Goal: Information Seeking & Learning: Learn about a topic

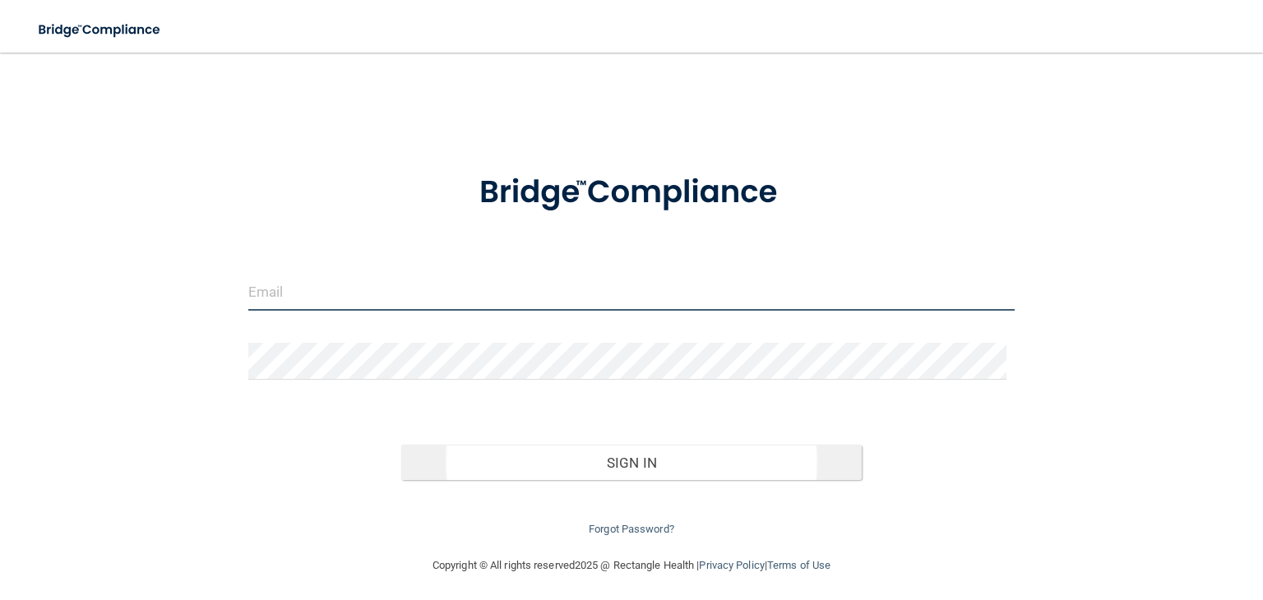
type input "[EMAIL_ADDRESS][DOMAIN_NAME]"
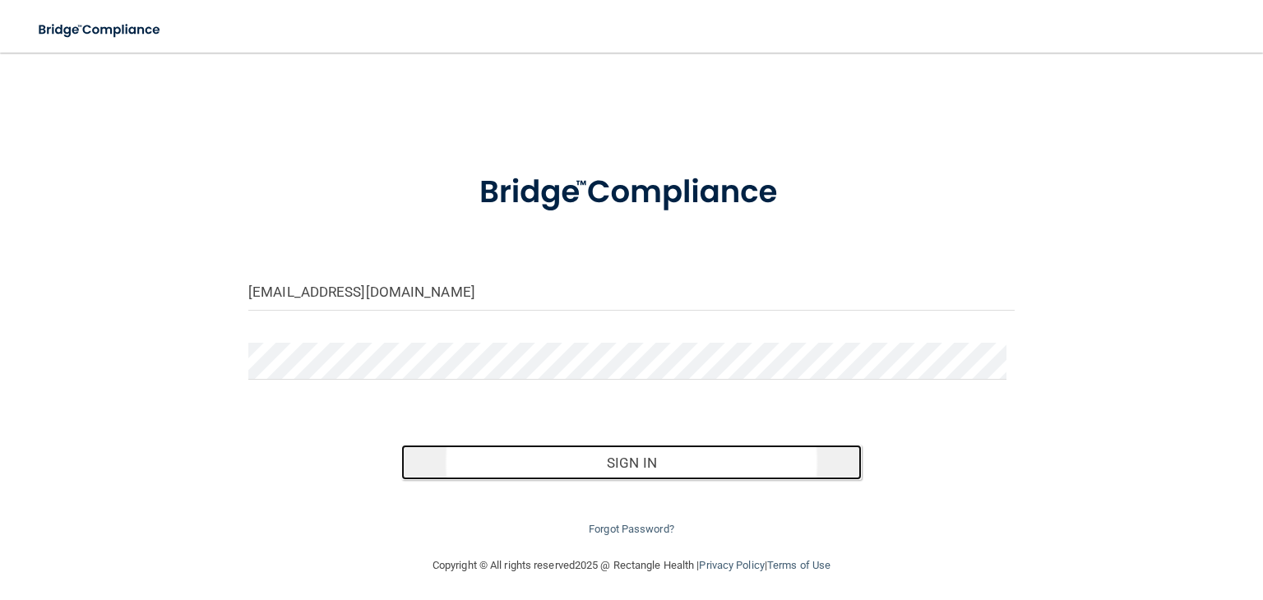
click at [625, 463] on button "Sign In" at bounding box center [630, 463] width 459 height 36
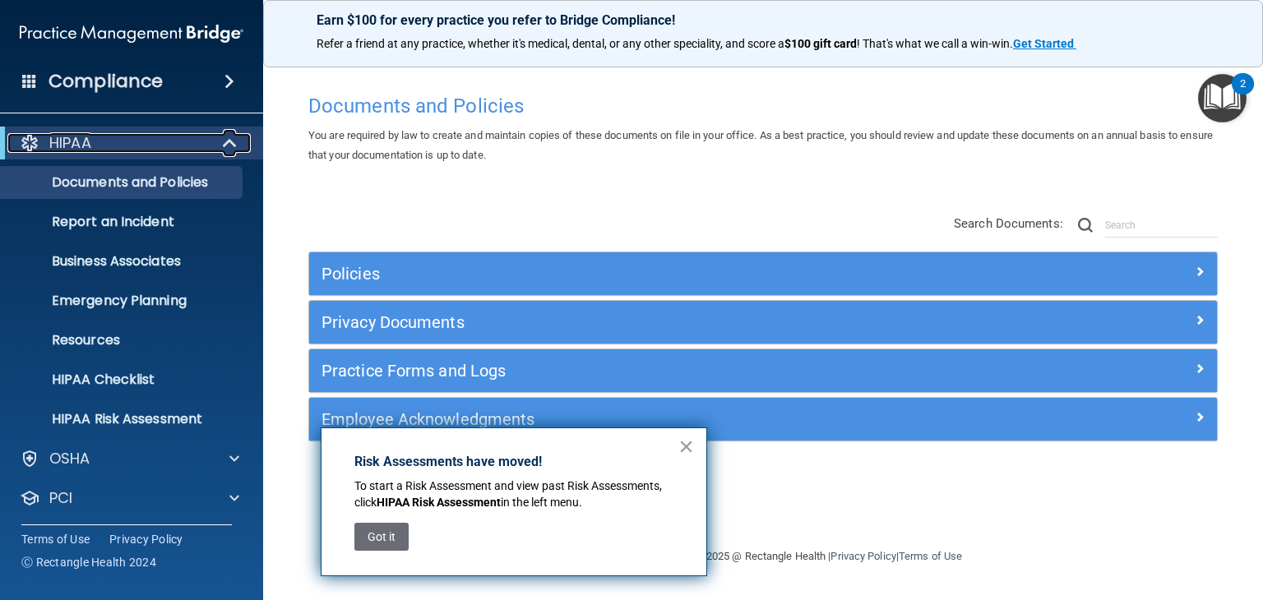
click at [229, 133] on span at bounding box center [231, 143] width 14 height 20
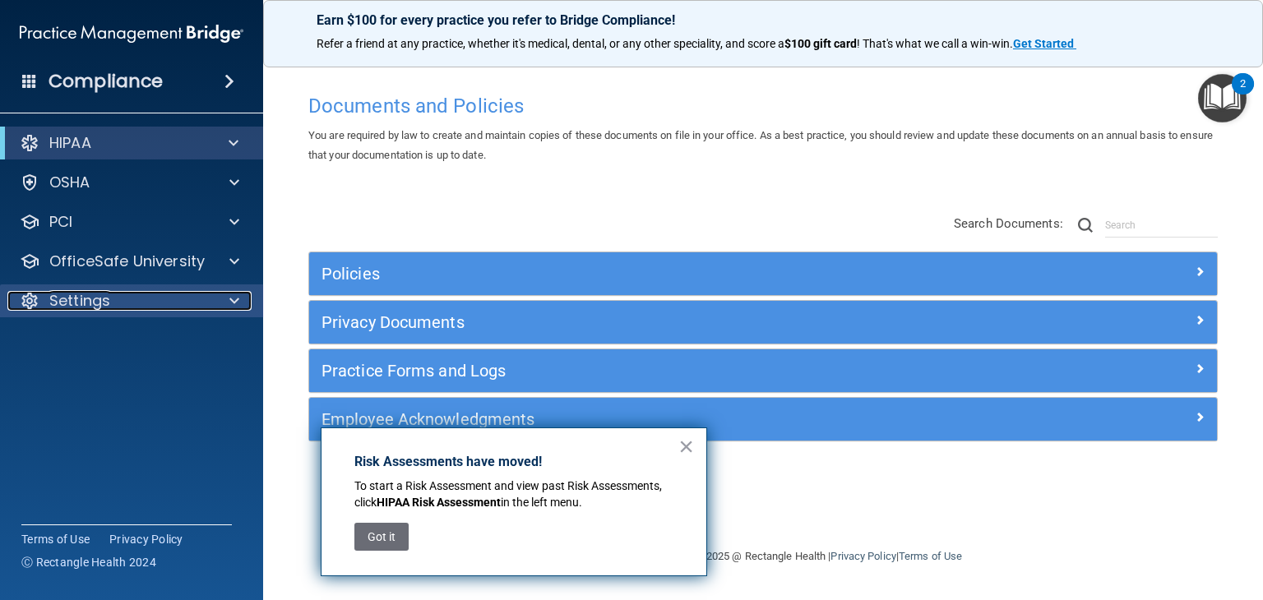
click at [155, 307] on div "Settings" at bounding box center [109, 301] width 204 height 20
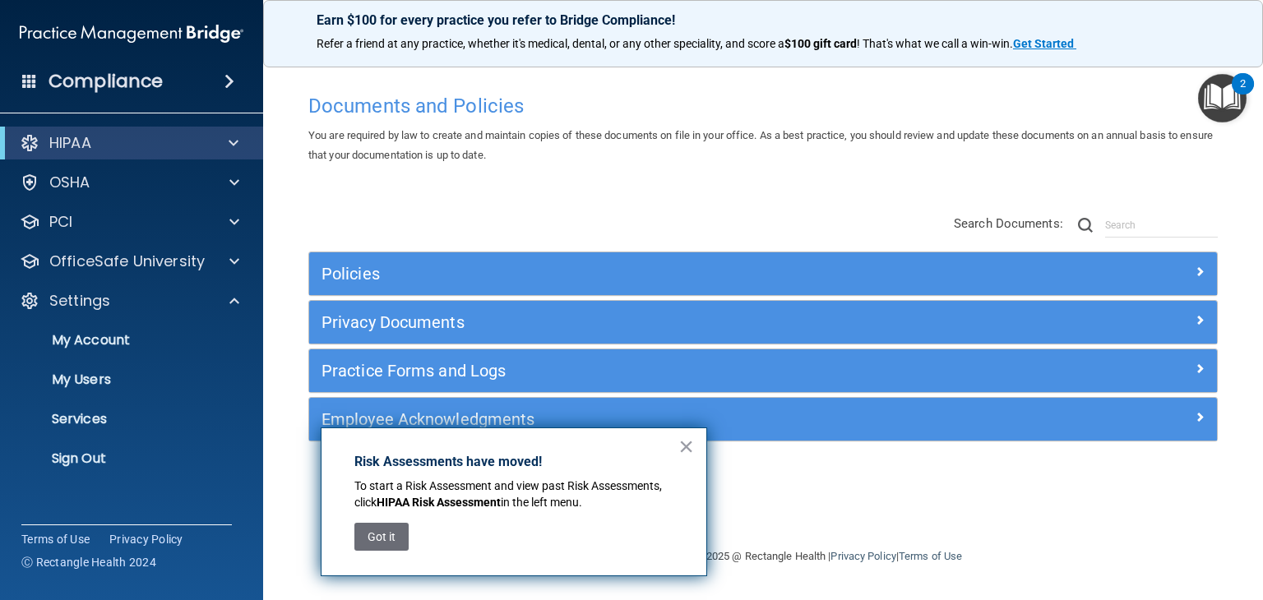
click at [210, 80] on div "Compliance" at bounding box center [131, 81] width 263 height 36
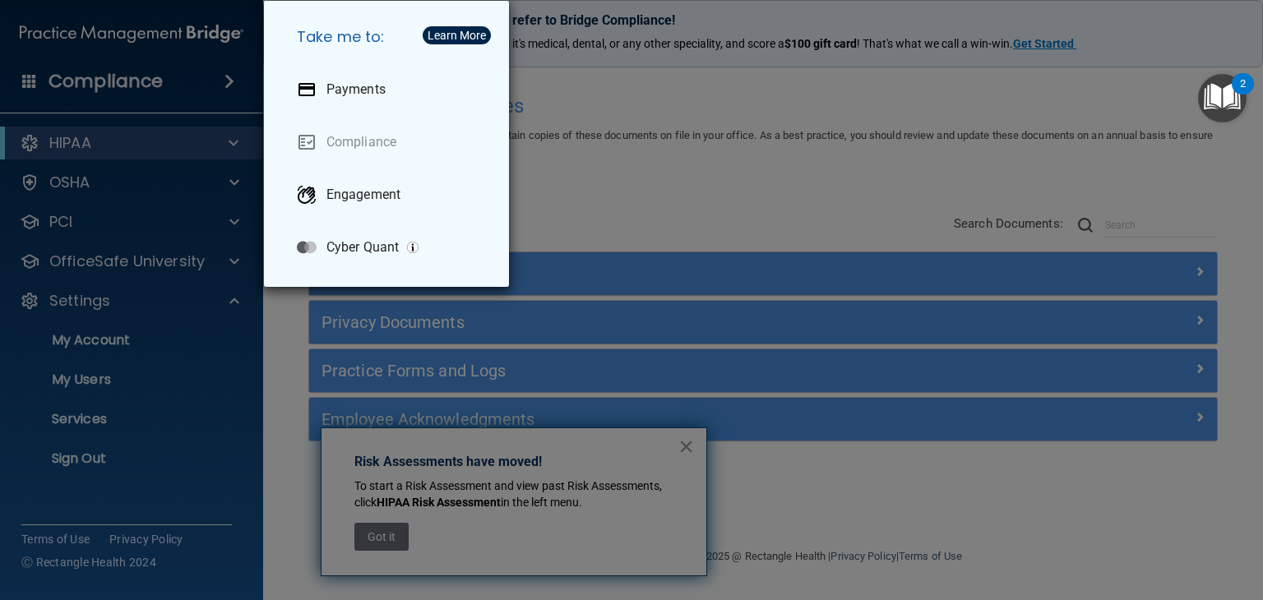
click at [169, 143] on div "Take me to: Payments Compliance Engagement Cyber Quant" at bounding box center [631, 300] width 1263 height 600
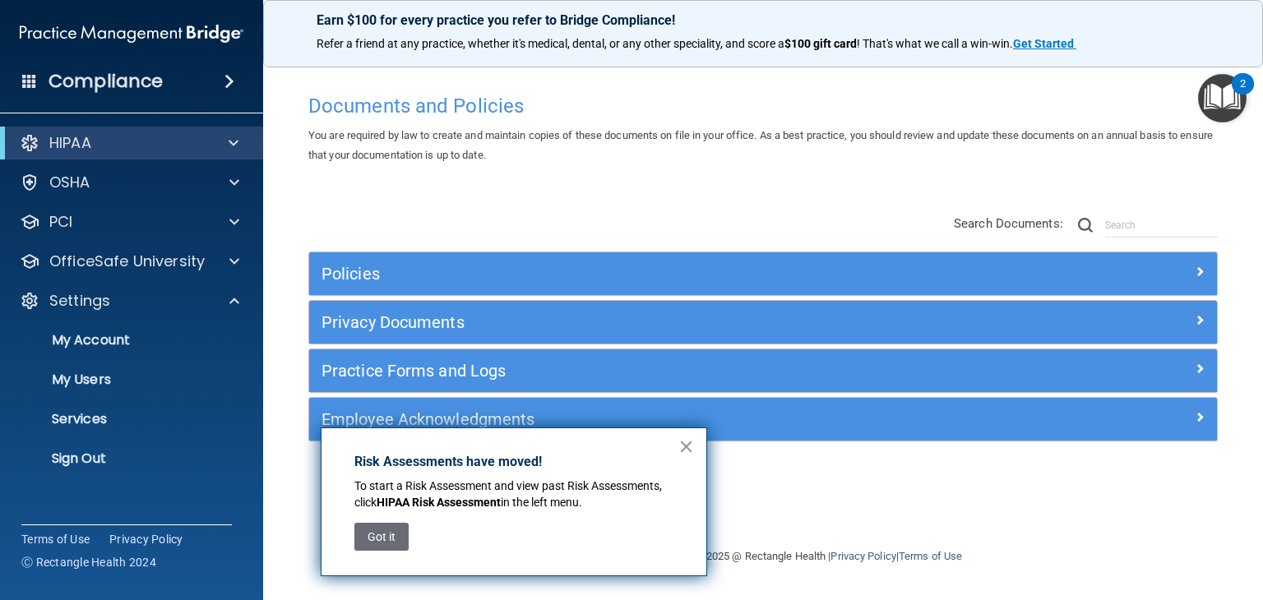
click at [675, 441] on div "× Risk Assessments have moved! To start a Risk Assessment and view past Risk As…" at bounding box center [514, 501] width 386 height 149
click at [687, 445] on button "×" at bounding box center [686, 446] width 16 height 26
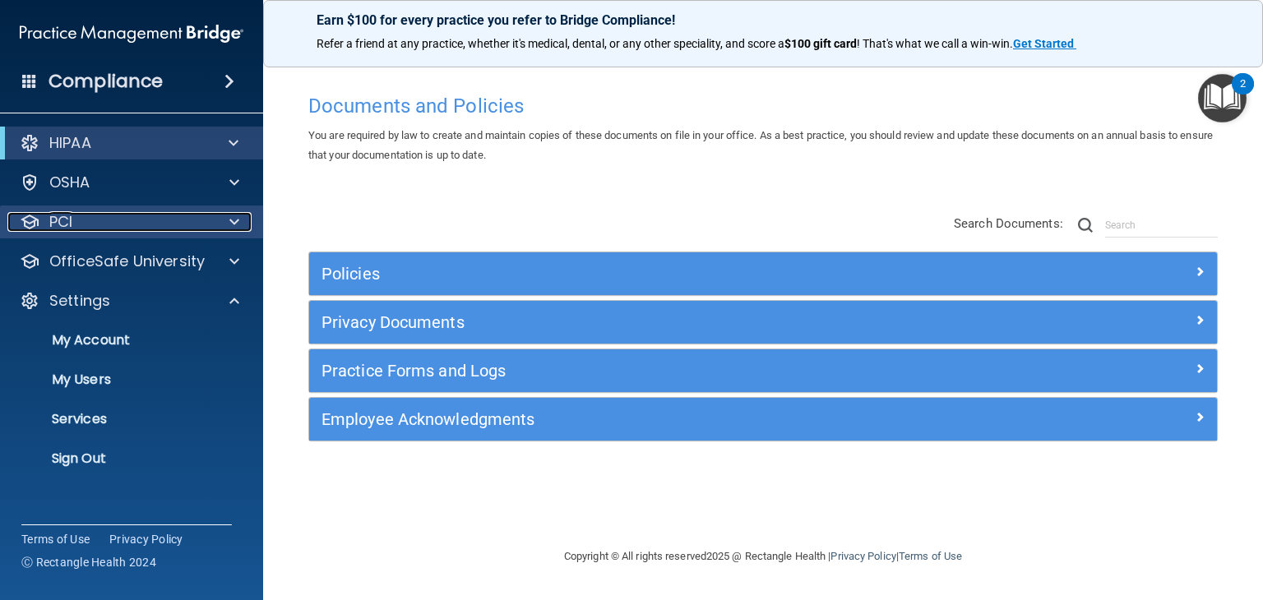
click at [127, 215] on div "PCI" at bounding box center [109, 222] width 204 height 20
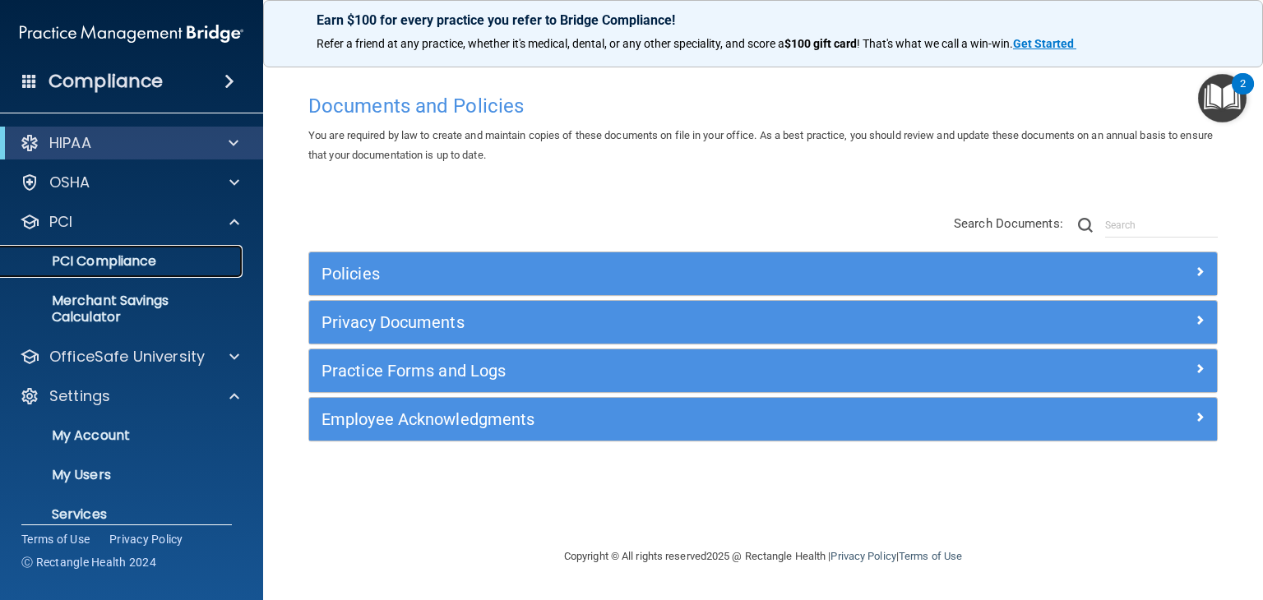
click at [115, 258] on p "PCI Compliance" at bounding box center [123, 261] width 224 height 16
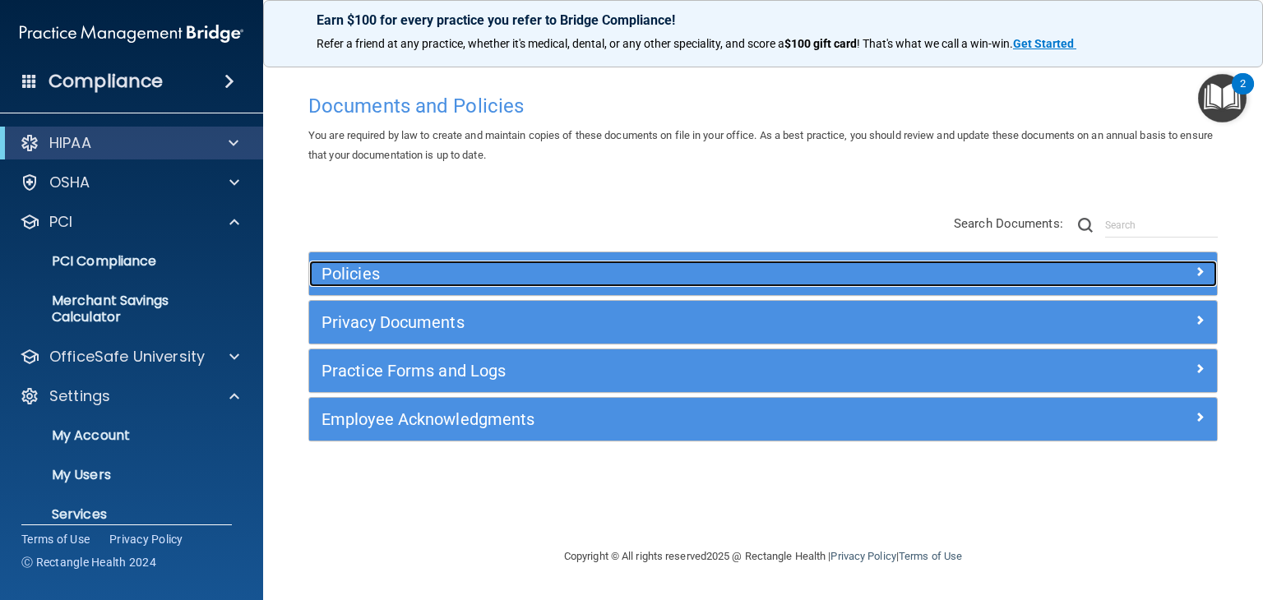
click at [346, 265] on h5 "Policies" at bounding box center [649, 274] width 656 height 18
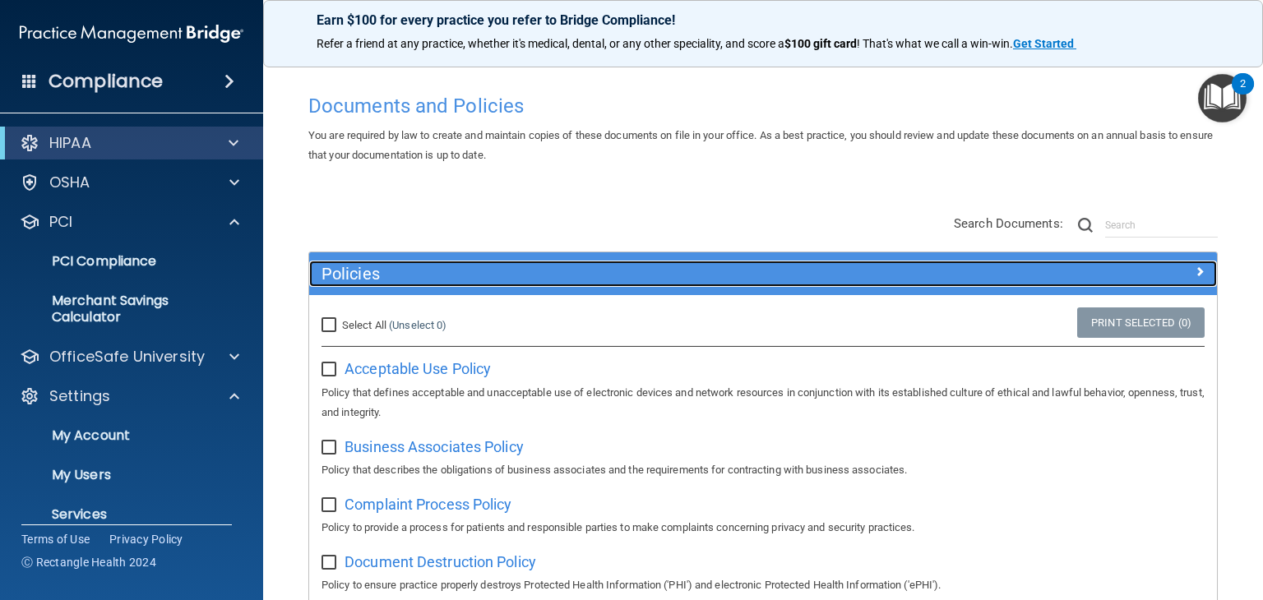
click at [346, 265] on h5 "Policies" at bounding box center [649, 274] width 656 height 18
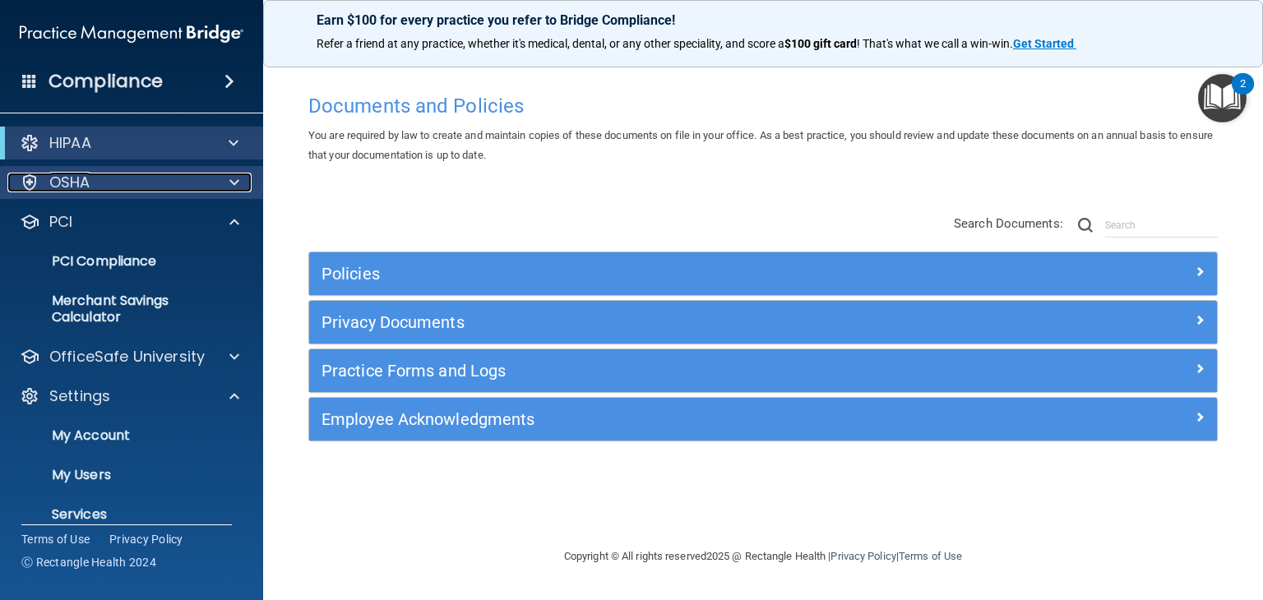
click at [209, 187] on div "OSHA" at bounding box center [109, 183] width 204 height 20
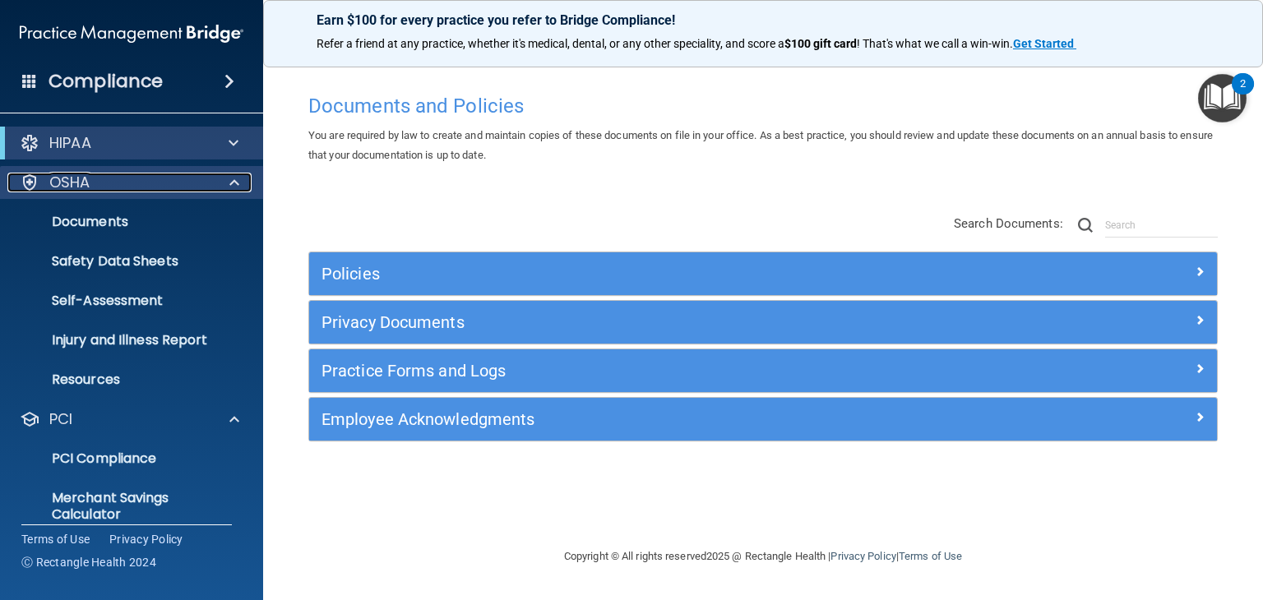
click at [209, 187] on div "OSHA" at bounding box center [109, 183] width 204 height 20
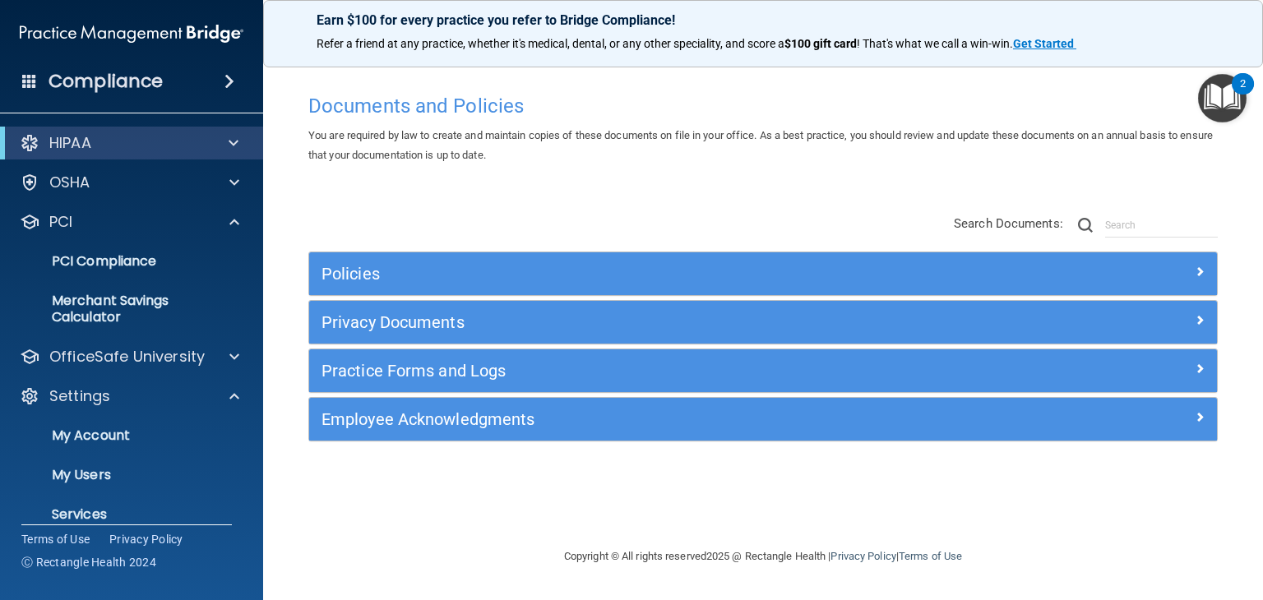
click at [30, 70] on div "Compliance" at bounding box center [131, 81] width 263 height 36
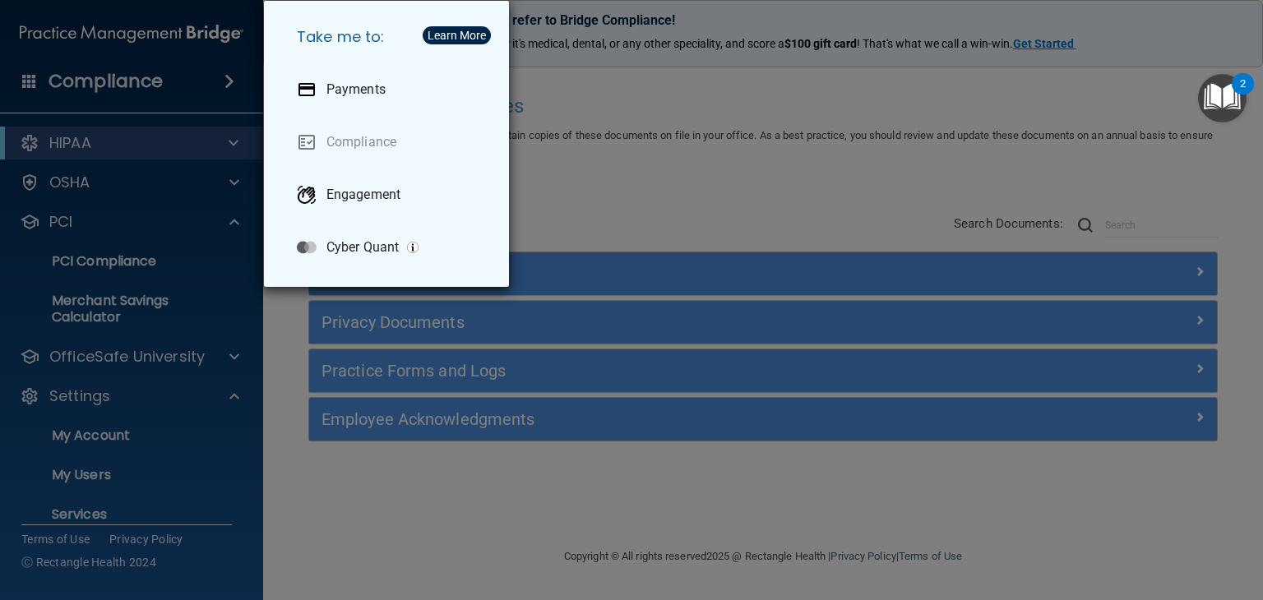
click at [162, 34] on div "Take me to: Payments Compliance Engagement Cyber Quant" at bounding box center [631, 300] width 1263 height 600
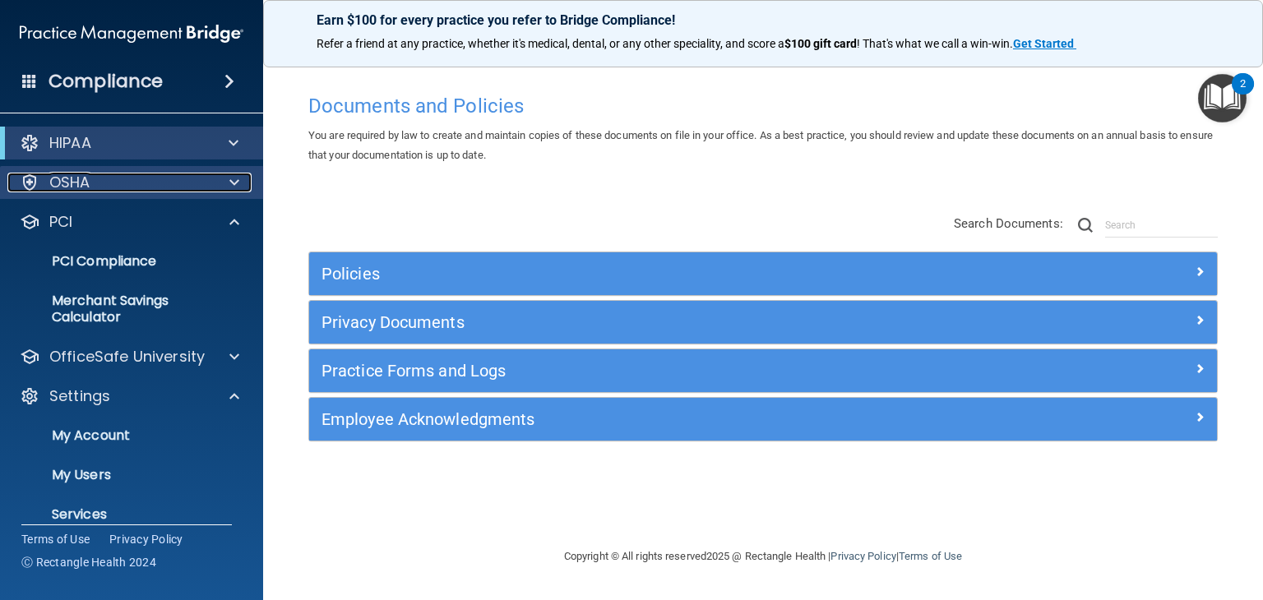
click at [70, 183] on p "OSHA" at bounding box center [69, 183] width 41 height 20
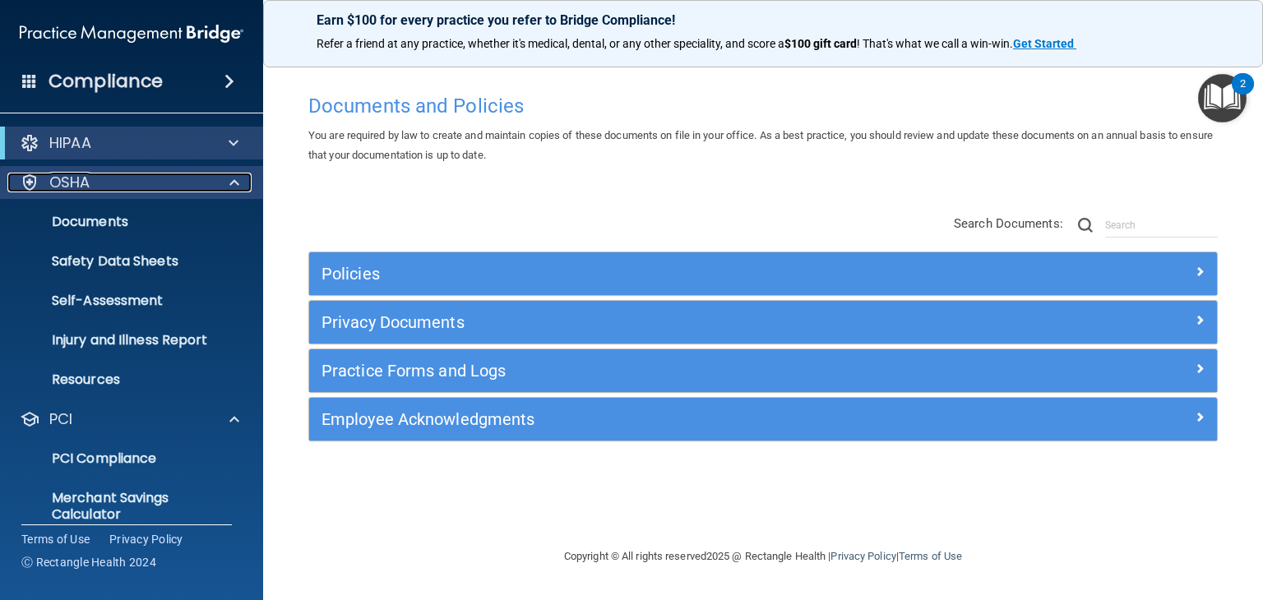
click at [70, 183] on p "OSHA" at bounding box center [69, 183] width 41 height 20
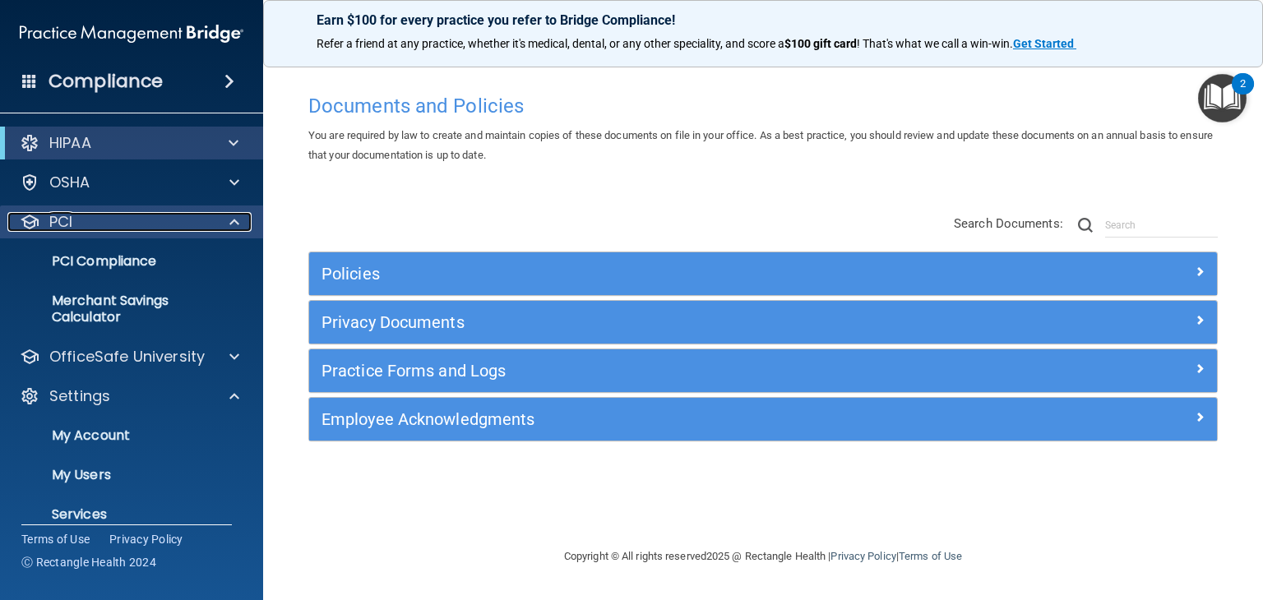
click at [76, 215] on div "PCI" at bounding box center [109, 222] width 204 height 20
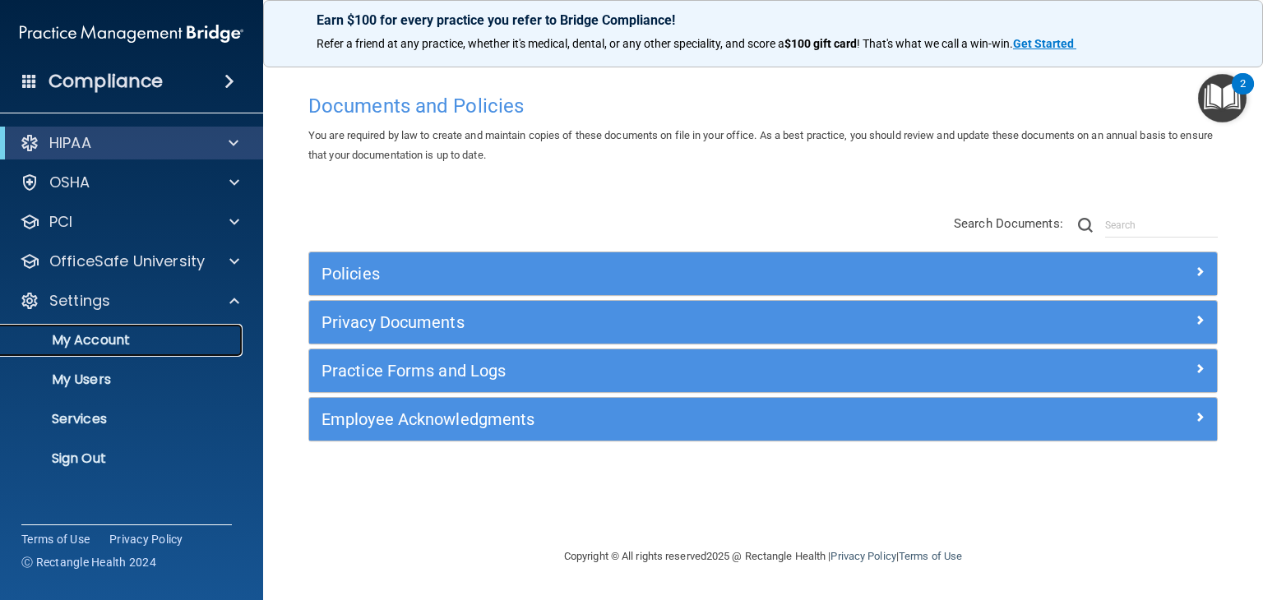
click at [72, 332] on p "My Account" at bounding box center [123, 340] width 224 height 16
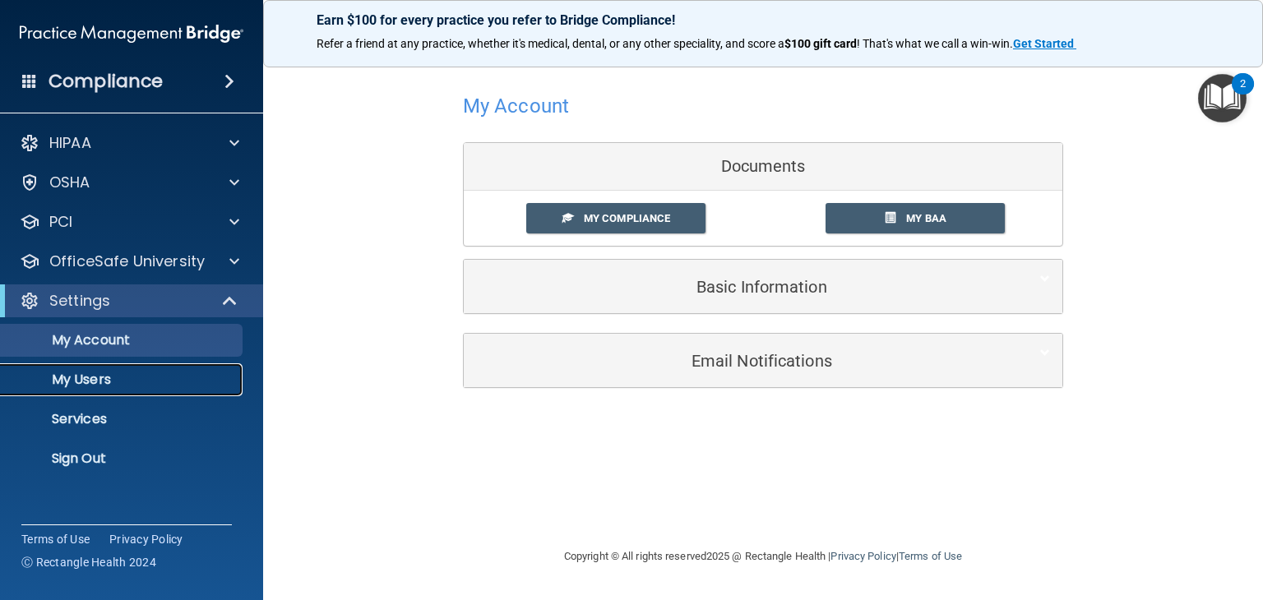
click at [112, 376] on p "My Users" at bounding box center [123, 380] width 224 height 16
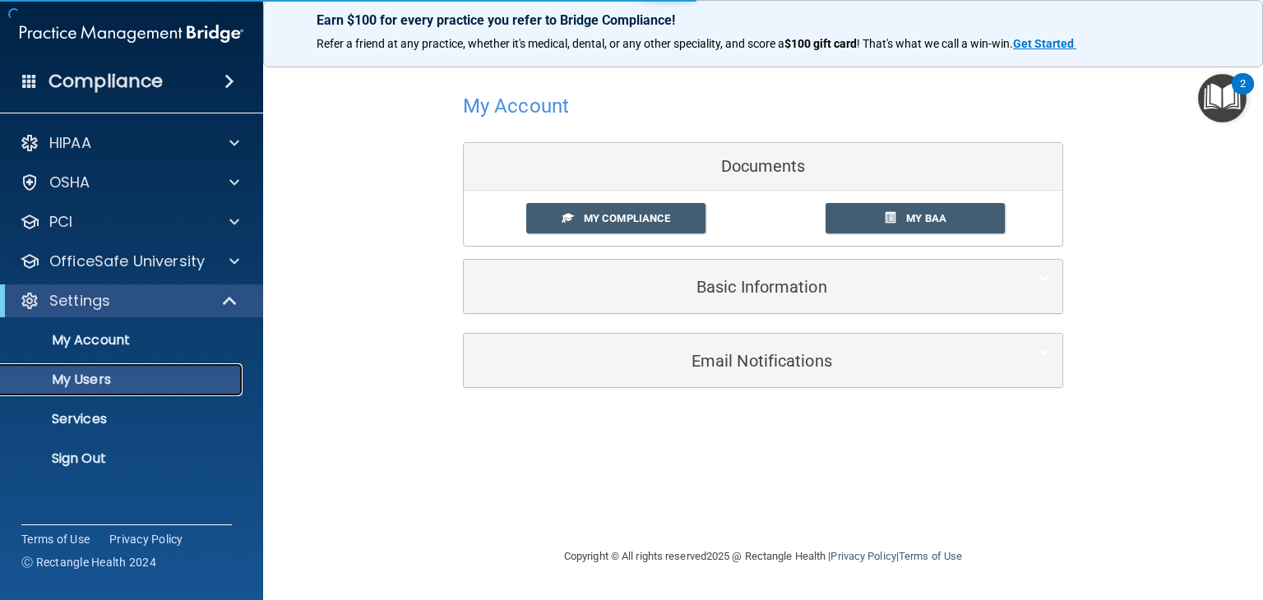
select select "20"
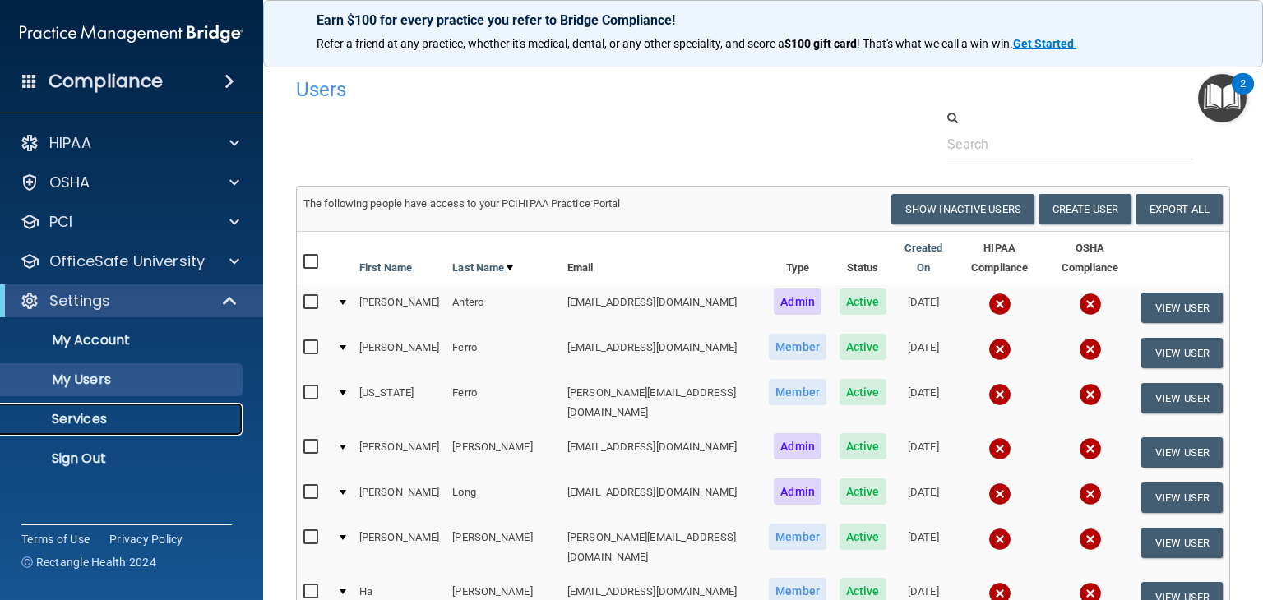
click at [82, 418] on p "Services" at bounding box center [123, 419] width 224 height 16
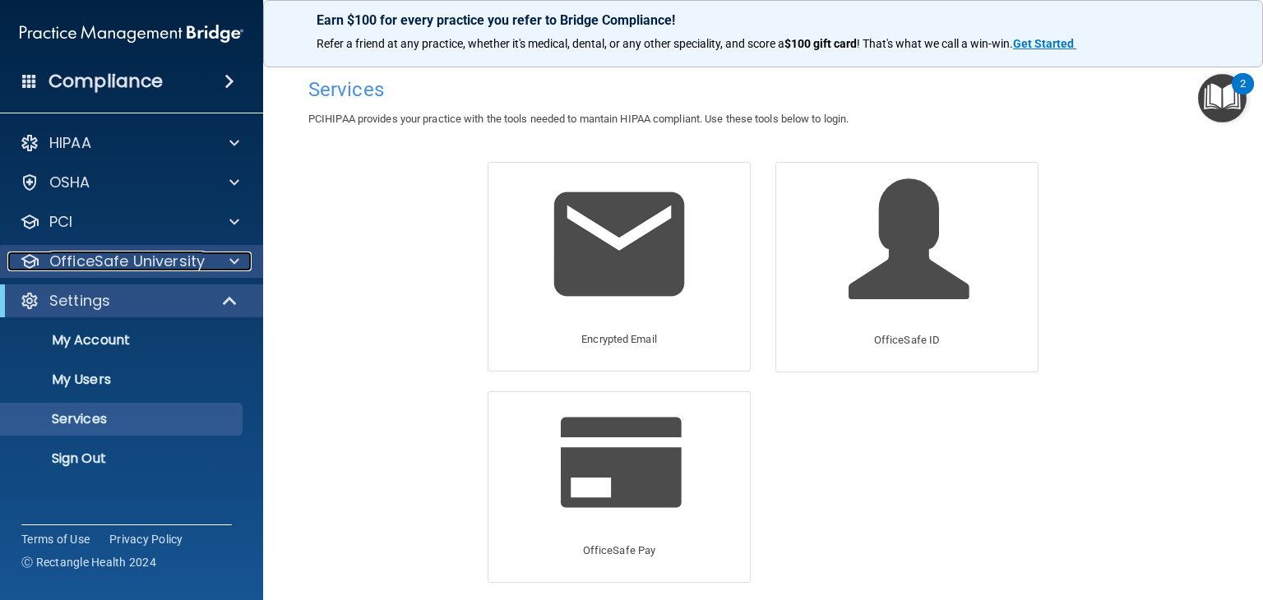
click at [141, 261] on p "OfficeSafe University" at bounding box center [126, 262] width 155 height 20
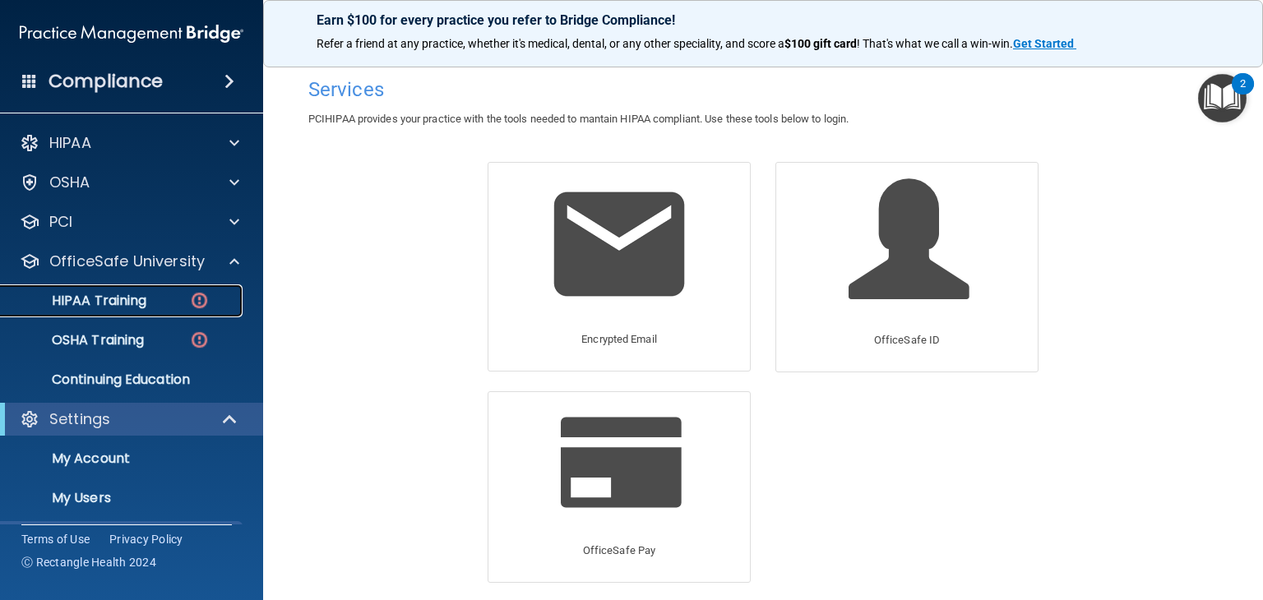
click at [131, 295] on p "HIPAA Training" at bounding box center [79, 301] width 136 height 16
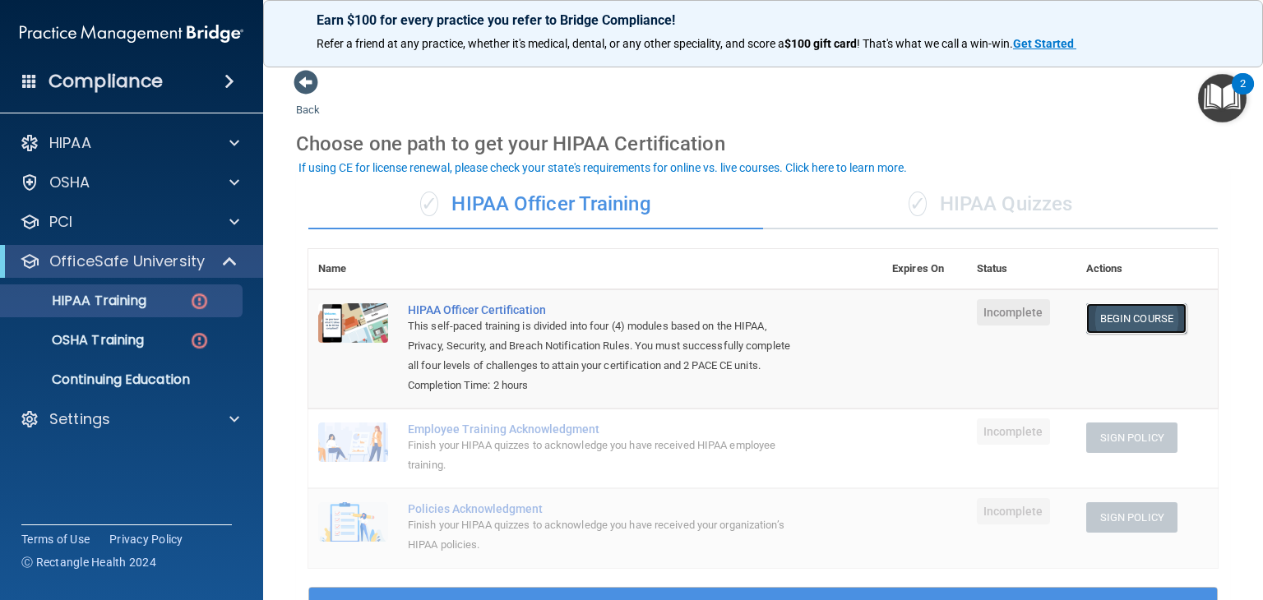
click at [1110, 316] on link "Begin Course" at bounding box center [1136, 318] width 100 height 30
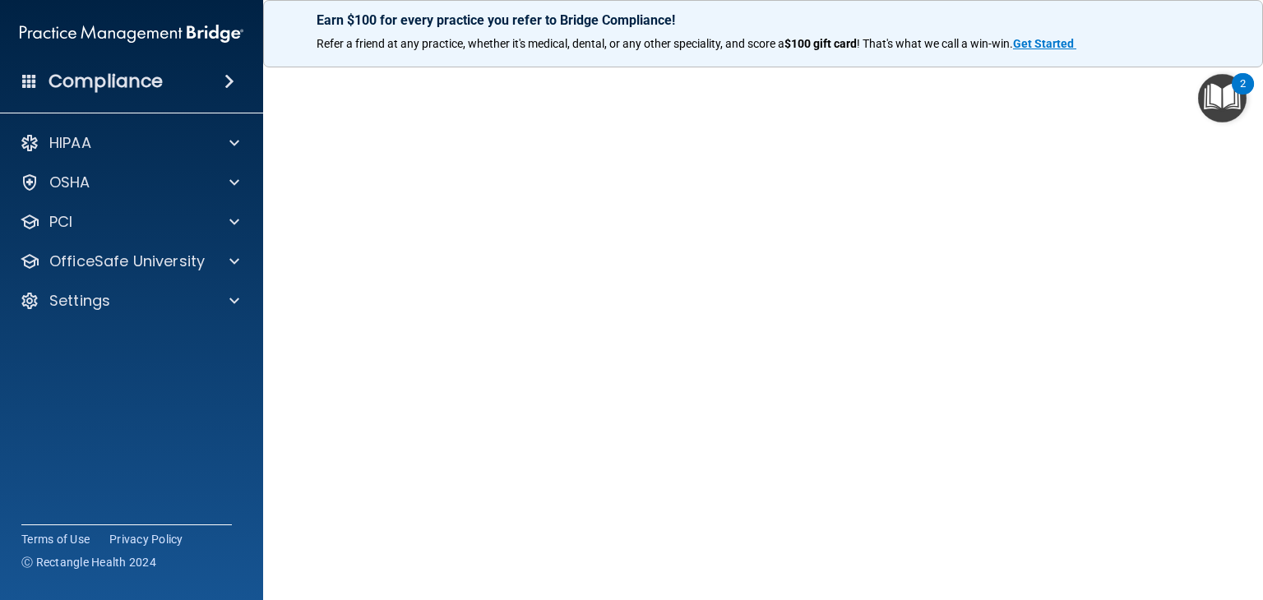
scroll to position [71, 0]
